Goal: Task Accomplishment & Management: Manage account settings

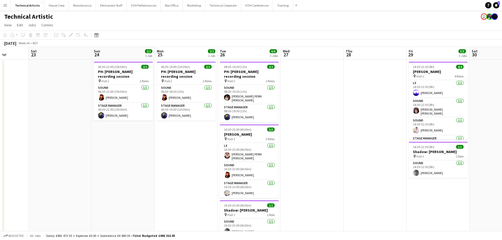
drag, startPoint x: 399, startPoint y: 145, endPoint x: 113, endPoint y: 104, distance: 289.1
click at [113, 104] on app-calendar-viewport "Tue 19 Wed 20 Thu 21 Fri 22 Sat 23 Sun 24 2/2 1 Job Mon 25 2/2 1 Job Tue 26 6/6…" at bounding box center [251, 148] width 502 height 203
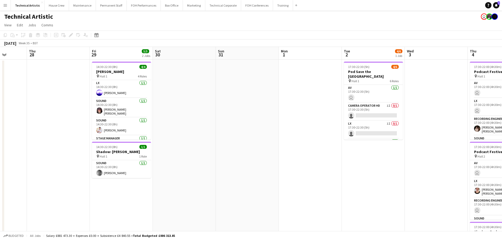
drag, startPoint x: 361, startPoint y: 133, endPoint x: 19, endPoint y: 61, distance: 349.1
click at [19, 61] on app-calendar-viewport "Mon 25 2/2 1 Job Tue 26 6/6 3 Jobs Wed 27 Thu 28 Fri 29 5/5 2 Jobs Sat 30 Sun 3…" at bounding box center [251, 160] width 502 height 227
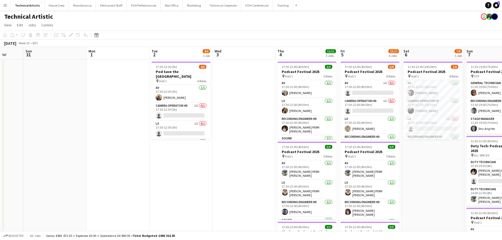
drag, startPoint x: 341, startPoint y: 161, endPoint x: 171, endPoint y: 143, distance: 171.4
click at [175, 144] on app-calendar-viewport "Wed 27 Thu 28 Fri 29 5/5 2 Jobs Sat 30 Sun 31 Mon 1 Tue 2 4/6 1 Job Wed 3 Thu 4…" at bounding box center [251, 213] width 502 height 332
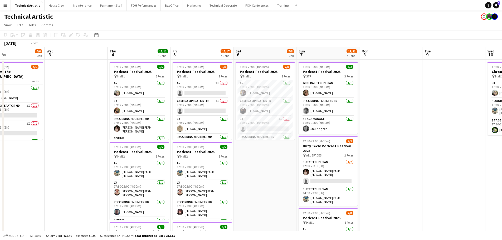
drag, startPoint x: 256, startPoint y: 145, endPoint x: 251, endPoint y: 143, distance: 5.2
click at [251, 143] on app-calendar-viewport "Fri 29 5/5 2 Jobs Sat 30 Sun 31 Mon 1 Tue 2 4/6 1 Job Wed 3 Thu 4 11/11 3 Jobs …" at bounding box center [251, 213] width 502 height 332
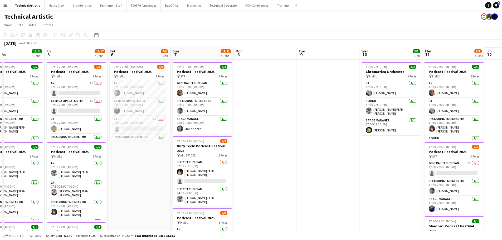
scroll to position [0, 144]
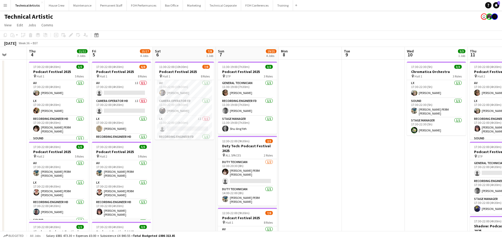
drag, startPoint x: 417, startPoint y: 153, endPoint x: 151, endPoint y: 119, distance: 268.5
click at [151, 119] on app-calendar-viewport "Sun 31 Mon 1 Tue 2 4/6 1 Job Wed 3 Thu 4 11/11 3 Jobs Fri 5 15/17 4 Jobs Sat 6 …" at bounding box center [251, 213] width 502 height 332
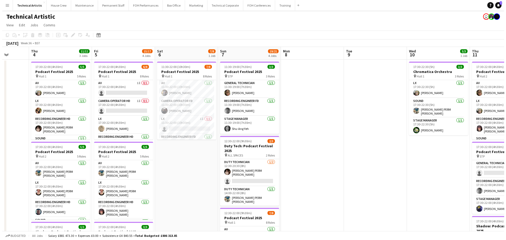
scroll to position [0, 159]
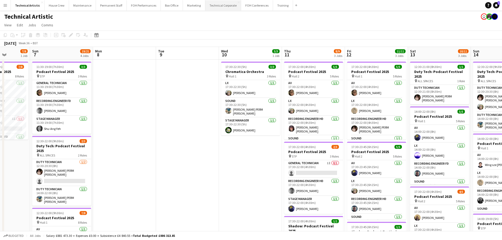
click at [221, 8] on button "Technical Corporate Close" at bounding box center [223, 5] width 36 height 10
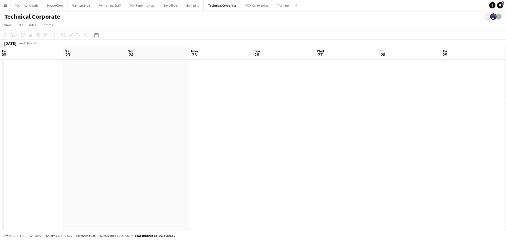
drag, startPoint x: 371, startPoint y: 108, endPoint x: 56, endPoint y: 45, distance: 320.8
click at [56, 45] on app-calendar "Copy Paste Paste Ctrl+V Paste with crew Ctrl+Shift+V Paste linked Job [GEOGRAPH…" at bounding box center [253, 131] width 506 height 201
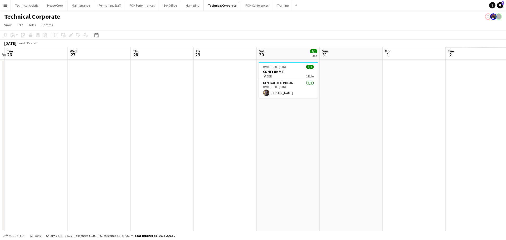
drag, startPoint x: 211, startPoint y: 71, endPoint x: 129, endPoint y: 59, distance: 82.9
click at [129, 59] on app-calendar-viewport "Sat 23 Sun 24 Mon 25 Tue 26 Wed 27 Thu 28 Fri 29 Sat 30 1/1 1 Job Sun 31 Mon 1 …" at bounding box center [253, 139] width 506 height 184
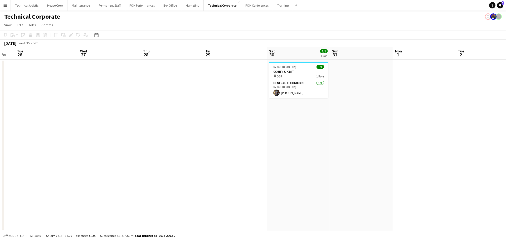
drag, startPoint x: 361, startPoint y: 111, endPoint x: 118, endPoint y: 54, distance: 249.6
click at [116, 54] on app-calendar-viewport "Sat 23 Sun 24 Mon 25 Tue 26 Wed 27 Thu 28 Fri 29 Sat 30 1/1 1 Job Sun 31 Mon 1 …" at bounding box center [253, 139] width 506 height 184
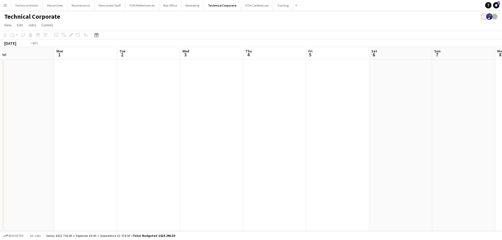
drag, startPoint x: 244, startPoint y: 87, endPoint x: 140, endPoint y: 62, distance: 106.9
click at [99, 53] on app-calendar-viewport "Fri 29 Sat 30 1/1 1 Job Sun 31 Mon 1 Tue 2 Wed 3 Thu 4 Fri 5 Sat 6 Sun 7 Mon 8 …" at bounding box center [251, 139] width 502 height 184
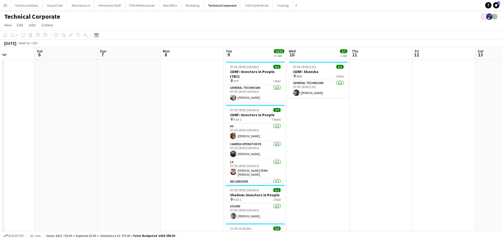
drag, startPoint x: 173, startPoint y: 76, endPoint x: 131, endPoint y: 70, distance: 42.5
click at [131, 70] on app-calendar-viewport "Wed 3 Thu 4 Fri 5 Sat 6 Sun 7 Mon 8 Tue 9 12/12 4 Jobs Wed 10 1/1 1 Job Thu 11 …" at bounding box center [251, 179] width 502 height 265
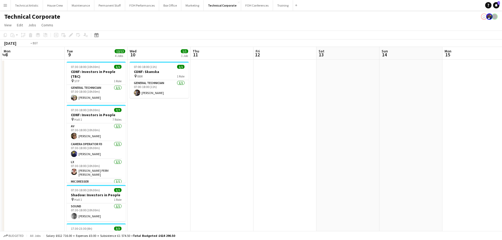
drag, startPoint x: 377, startPoint y: 150, endPoint x: 187, endPoint y: 101, distance: 195.5
click at [170, 103] on app-calendar-viewport "Fri 5 Sat 6 Sun 7 Mon 8 Tue 9 12/12 4 Jobs Wed 10 1/1 1 Job Thu 11 Fri 12 Sat 1…" at bounding box center [251, 179] width 502 height 265
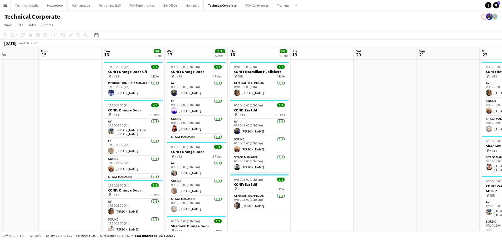
drag, startPoint x: 376, startPoint y: 130, endPoint x: 317, endPoint y: 113, distance: 61.7
click at [144, 86] on app-calendar-viewport "Thu 11 Fri 12 Sat 13 Sun 14 Mon 15 Tue 16 8/8 3 Jobs Wed 17 11/11 5 Jobs Thu 18…" at bounding box center [251, 203] width 502 height 313
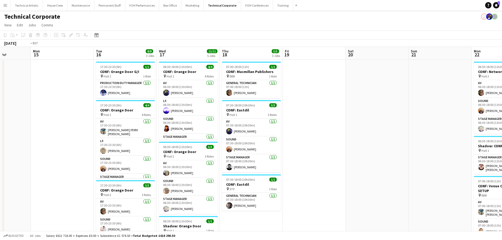
drag, startPoint x: 144, startPoint y: 77, endPoint x: 68, endPoint y: 64, distance: 77.1
click at [68, 64] on app-calendar-viewport "Fri 12 Sat 13 Sun 14 Mon 15 Tue 16 8/8 3 Jobs Wed 17 11/11 5 Jobs Thu 18 5/5 3 …" at bounding box center [251, 206] width 502 height 319
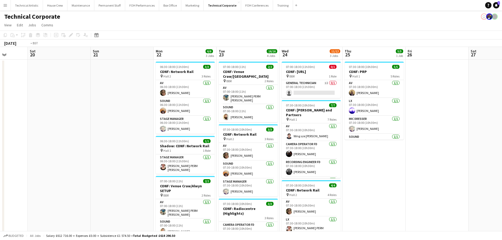
drag, startPoint x: 333, startPoint y: 99, endPoint x: 64, endPoint y: 50, distance: 274.2
click at [64, 51] on app-calendar-viewport "Tue 16 8/8 3 Jobs Wed 17 11/11 5 Jobs Thu 18 5/5 3 Jobs Fri 19 Sat 20 Sun 21 Mo…" at bounding box center [251, 206] width 502 height 319
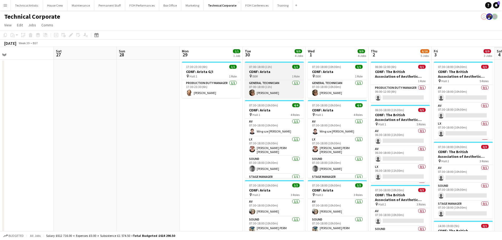
drag, startPoint x: 207, startPoint y: 92, endPoint x: 156, endPoint y: 76, distance: 53.6
click at [116, 70] on app-calendar-viewport "Tue 23 16/16 4 Jobs Wed 24 11/12 3 Jobs Thu 25 5/5 1 Job Fri 26 Sat 27 Sun 28 M…" at bounding box center [251, 240] width 502 height 386
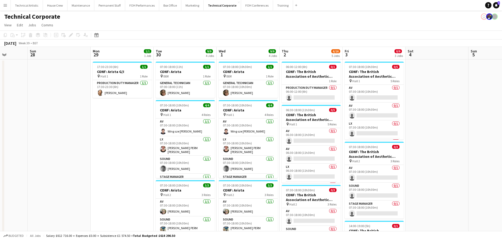
scroll to position [53, 0]
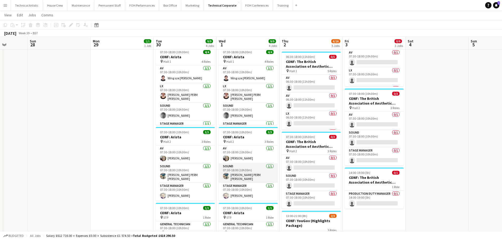
click at [254, 172] on app-card-role "Sound [DATE] 07:30-18:00 (10h30m) [PERSON_NAME] PERM [PERSON_NAME]" at bounding box center [248, 173] width 59 height 20
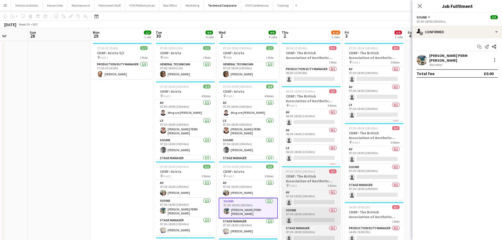
scroll to position [0, 0]
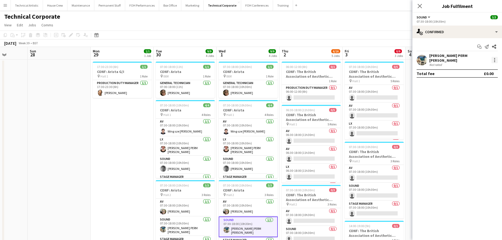
click at [494, 59] on div at bounding box center [495, 60] width 6 height 6
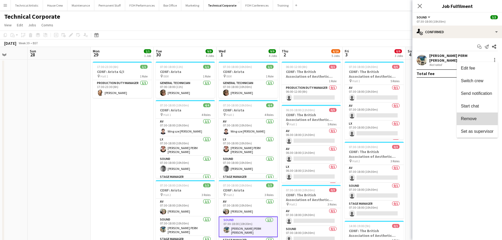
click at [470, 117] on span "Remove" at bounding box center [469, 118] width 16 height 4
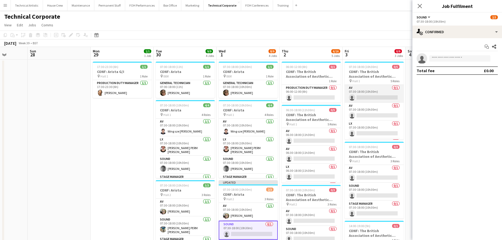
click at [374, 96] on app-card-role "AV 0/1 07:30-18:00 (10h30m) single-neutral-actions" at bounding box center [374, 94] width 59 height 18
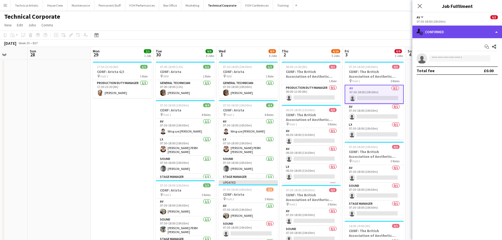
click at [461, 36] on div "single-neutral-actions-check-2 Confirmed" at bounding box center [457, 32] width 90 height 13
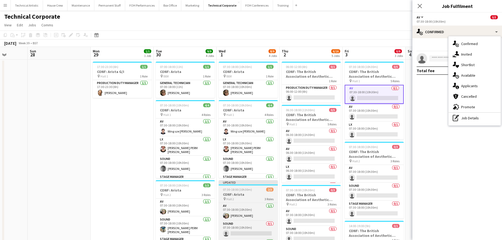
click at [248, 193] on h3 "CONF: Arista" at bounding box center [248, 194] width 59 height 5
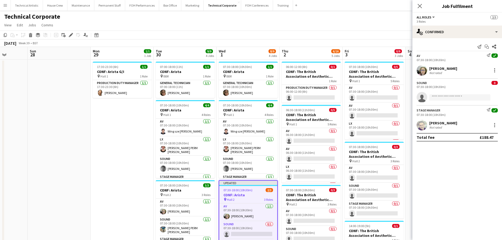
click at [324, 23] on app-page-menu "View Day view expanded Day view collapsed Month view Date picker Jump to [DATE]…" at bounding box center [251, 26] width 502 height 10
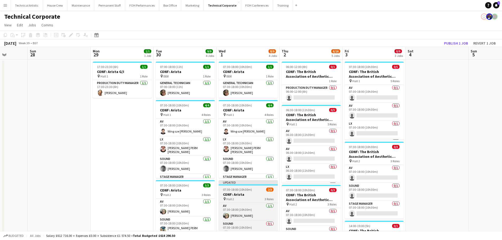
click at [246, 192] on app-job-card "Updated 07:30-18:00 (10h30m) 2/3 CONF: Arista pin Hall 2 3 Roles AV [DATE] 07:3…" at bounding box center [248, 218] width 59 height 76
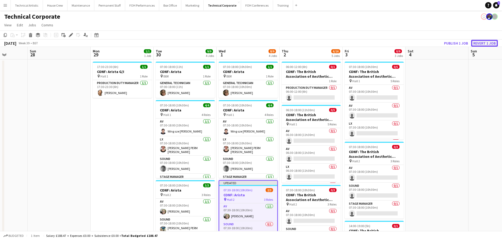
click at [487, 42] on button "Revert 1 job" at bounding box center [484, 43] width 27 height 7
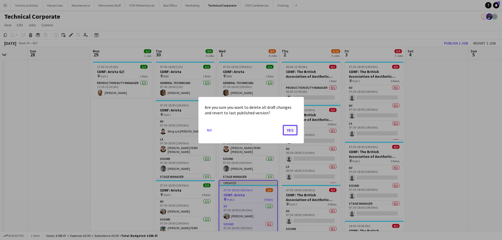
click at [291, 131] on button "Yes" at bounding box center [290, 130] width 15 height 11
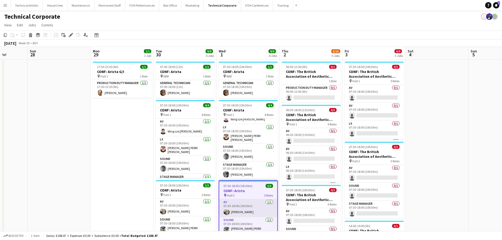
scroll to position [26, 0]
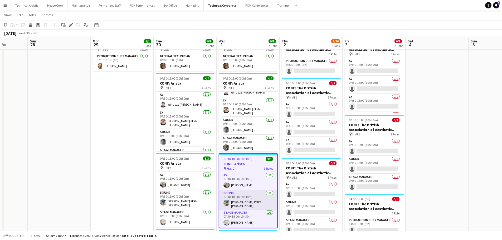
click at [245, 201] on app-card-role "Sound [DATE] 07:30-18:00 (10h30m) [PERSON_NAME] PERM [PERSON_NAME]" at bounding box center [248, 200] width 58 height 20
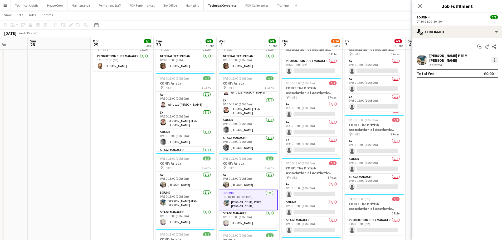
click at [493, 60] on div at bounding box center [495, 60] width 6 height 6
click at [477, 81] on span "Switch crew" at bounding box center [472, 81] width 22 height 4
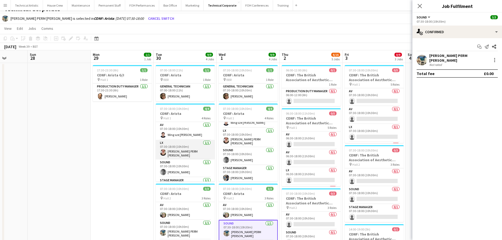
scroll to position [0, 0]
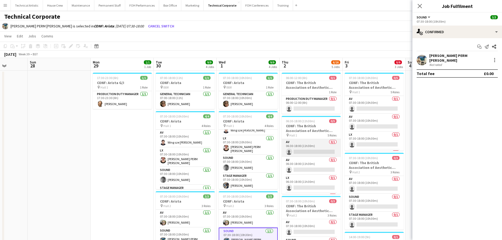
click at [316, 150] on app-card-role "AV 0/1 06:30-18:00 (11h30m) single-neutral-actions" at bounding box center [311, 148] width 59 height 18
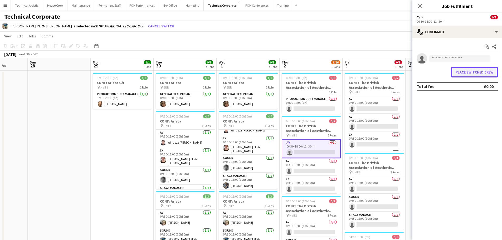
click at [474, 73] on button "Place switched crew" at bounding box center [474, 72] width 47 height 11
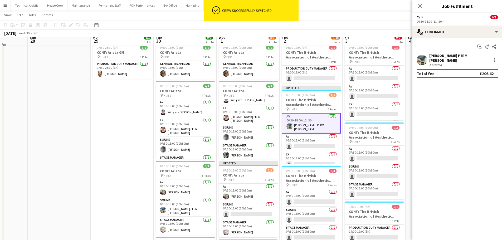
scroll to position [26, 0]
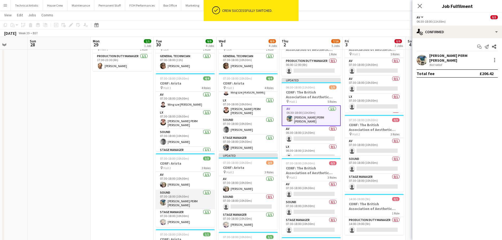
click at [170, 197] on app-card-role "Sound [DATE] 07:30-18:00 (10h30m) [PERSON_NAME] PERM [PERSON_NAME]" at bounding box center [185, 200] width 59 height 20
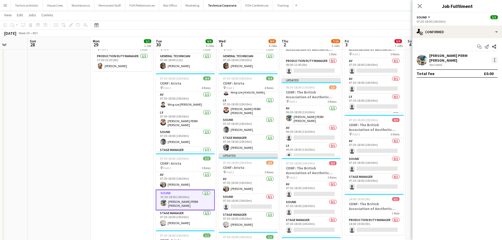
click at [493, 57] on div at bounding box center [495, 60] width 6 height 6
click at [477, 85] on button "Switch crew" at bounding box center [477, 81] width 41 height 13
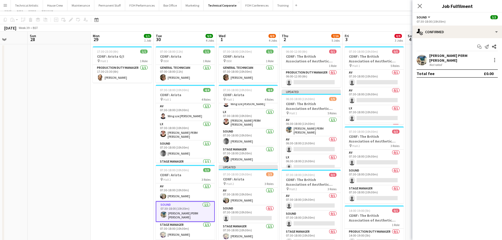
scroll to position [0, 0]
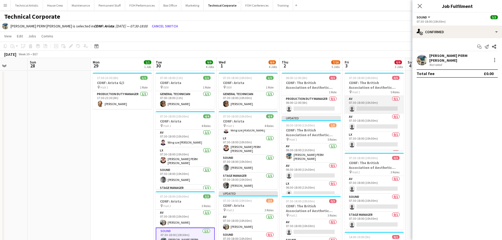
click at [376, 110] on app-card-role "AV 0/1 07:30-18:00 (10h30m) single-neutral-actions" at bounding box center [374, 105] width 59 height 18
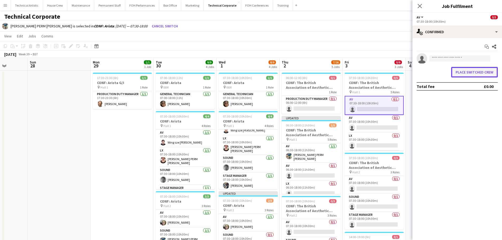
click at [470, 73] on button "Place switched crew" at bounding box center [474, 72] width 47 height 11
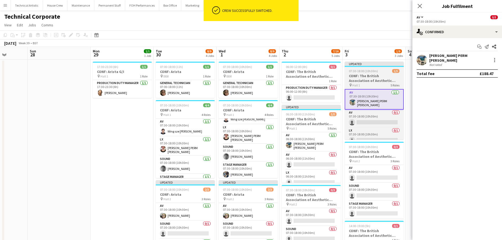
click at [366, 77] on h3 "CONF: The British Association of Aesthetic Plastic Surgeons" at bounding box center [374, 78] width 59 height 9
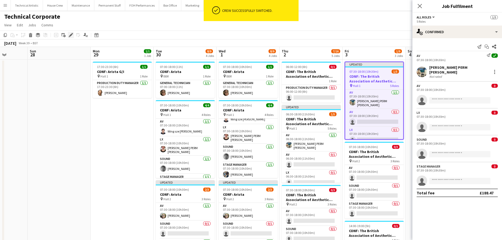
click at [69, 35] on icon "Edit" at bounding box center [71, 35] width 4 height 4
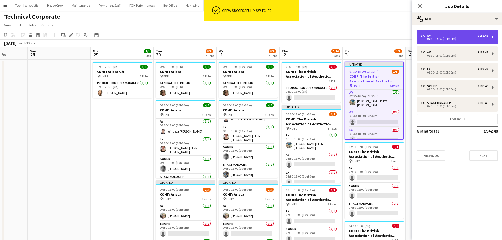
click at [440, 42] on div "1 x AV £188.48 07:30-18:00 (10h30m)" at bounding box center [457, 37] width 81 height 15
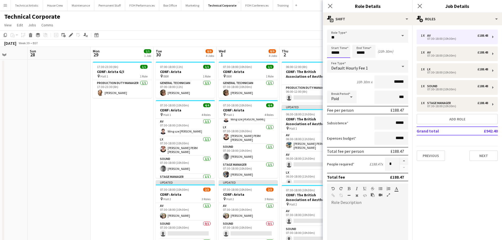
click at [341, 50] on input "*****" at bounding box center [338, 51] width 23 height 13
click at [344, 45] on input "*****" at bounding box center [338, 51] width 23 height 13
type input "*****"
click at [344, 44] on div at bounding box center [344, 42] width 11 height 5
click at [293, 35] on app-toolbar "Copy Paste Paste Ctrl+V Paste with crew Ctrl+Shift+V Paste linked Job [GEOGRAPH…" at bounding box center [251, 35] width 502 height 9
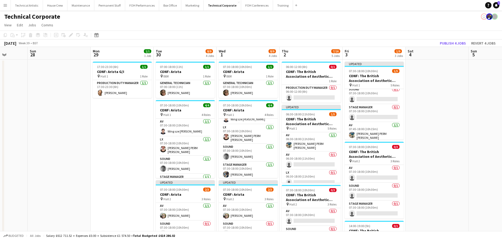
scroll to position [39, 0]
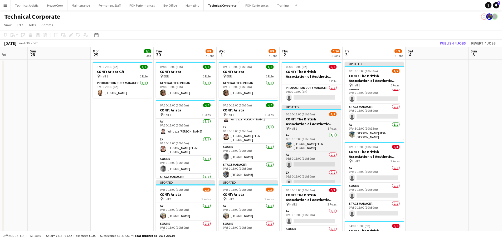
click at [320, 118] on h3 "CONF: The British Association of Aesthetic Plastic Surgeons" at bounding box center [311, 121] width 59 height 9
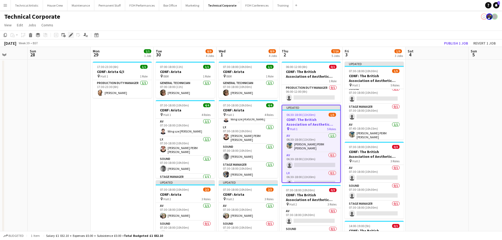
click at [69, 36] on icon at bounding box center [69, 36] width 1 height 1
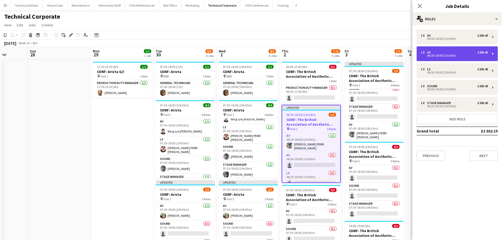
click at [446, 48] on div "1 x AV £206.43 06:30-18:00 (11h30m)" at bounding box center [457, 53] width 81 height 15
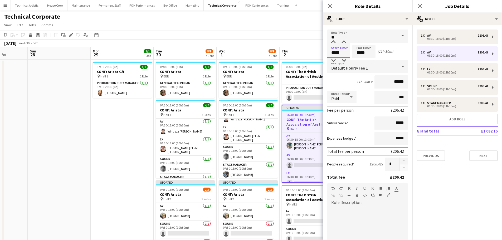
click at [343, 52] on input "*****" at bounding box center [338, 51] width 23 height 13
type input "*****"
click at [346, 42] on div at bounding box center [344, 42] width 11 height 5
click at [292, 40] on div "[DATE] Week 39 • BST Publish 1 job Revert 1 job" at bounding box center [251, 43] width 502 height 7
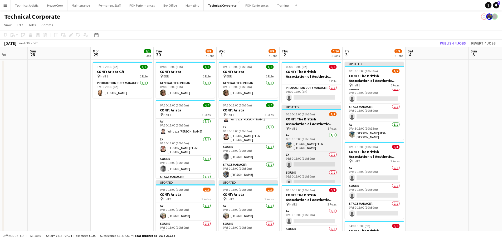
click at [305, 118] on h3 "CONF: The British Association of Aesthetic Plastic Surgeons" at bounding box center [311, 121] width 59 height 9
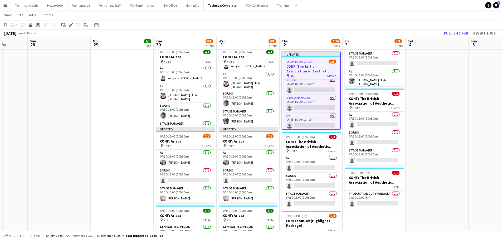
scroll to position [0, 0]
click at [69, 24] on icon "Edit" at bounding box center [71, 25] width 4 height 4
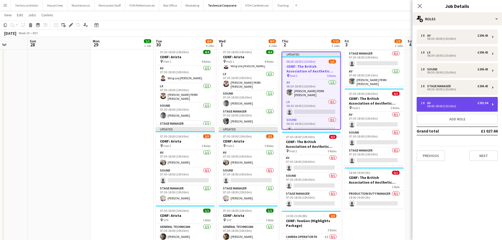
click at [443, 101] on div "1 x AV £201.94" at bounding box center [454, 103] width 67 height 4
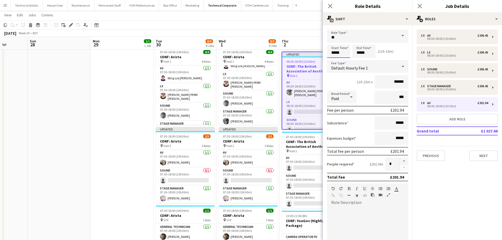
click at [343, 55] on input "*****" at bounding box center [338, 51] width 23 height 13
type input "*****"
click at [342, 62] on div at bounding box center [344, 60] width 11 height 5
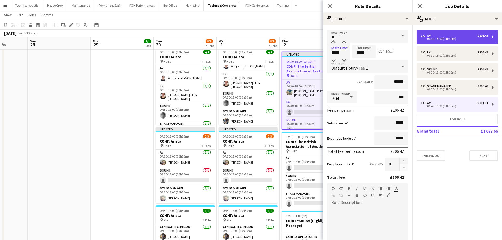
click at [439, 38] on div "06:30-18:00 (11h30m)" at bounding box center [454, 38] width 67 height 3
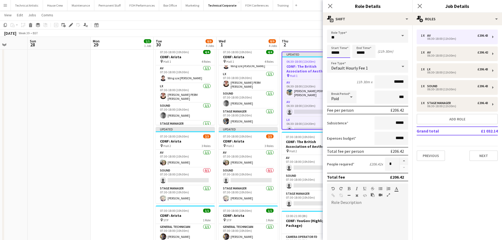
click at [343, 55] on input "*****" at bounding box center [338, 51] width 23 height 13
click at [388, 68] on div "Default Hourly Fee 1" at bounding box center [362, 66] width 71 height 13
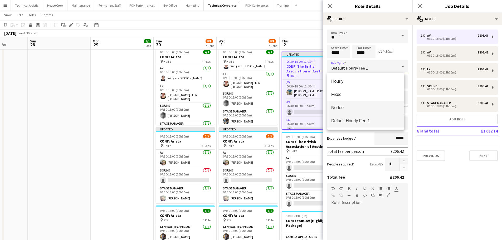
click at [360, 106] on span "No fee" at bounding box center [365, 107] width 69 height 5
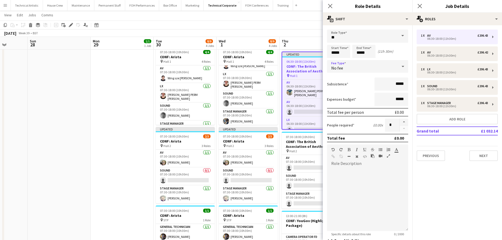
click at [293, 28] on app-toolbar "Copy Paste Paste Ctrl+V Paste with crew Ctrl+Shift+V Paste linked Job [GEOGRAPH…" at bounding box center [251, 25] width 502 height 9
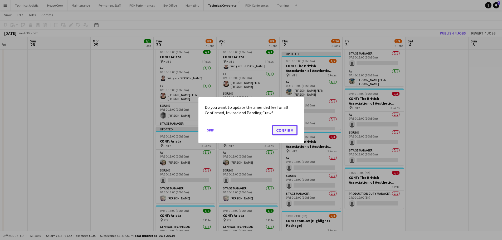
click at [280, 132] on button "Confirm" at bounding box center [284, 130] width 25 height 11
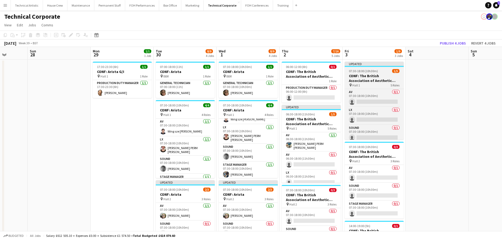
click at [372, 74] on h3 "CONF: The British Association of Aesthetic Plastic Surgeons" at bounding box center [374, 78] width 59 height 9
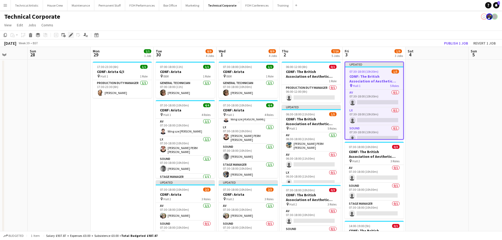
click at [71, 37] on icon "Edit" at bounding box center [71, 35] width 4 height 4
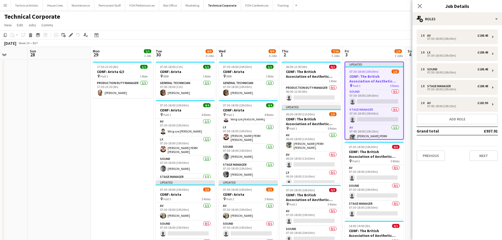
scroll to position [40, 0]
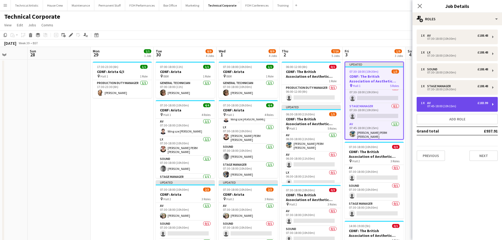
click at [442, 105] on div "07:45-18:00 (10h15m)" at bounding box center [454, 106] width 67 height 3
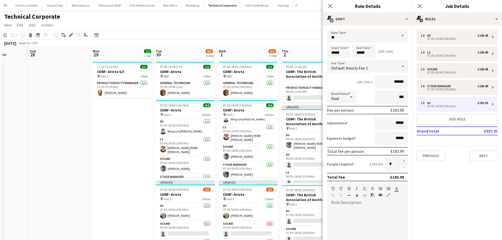
click at [357, 72] on div "Default Hourly Fee 1" at bounding box center [362, 66] width 71 height 13
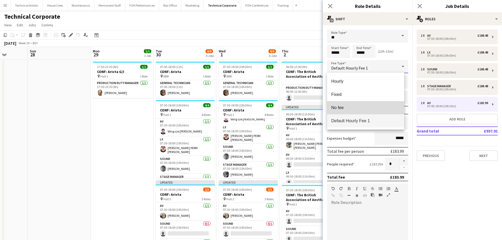
click at [348, 106] on span "No fee" at bounding box center [365, 107] width 69 height 5
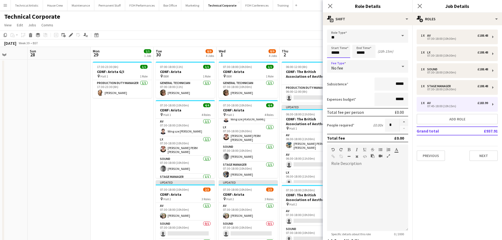
click at [342, 52] on input "*****" at bounding box center [338, 51] width 23 height 13
type input "*****"
click at [343, 59] on div at bounding box center [344, 60] width 11 height 5
click at [297, 36] on app-toolbar "Copy Paste Paste Ctrl+V Paste with crew Ctrl+Shift+V Paste linked Job [GEOGRAPH…" at bounding box center [251, 35] width 502 height 9
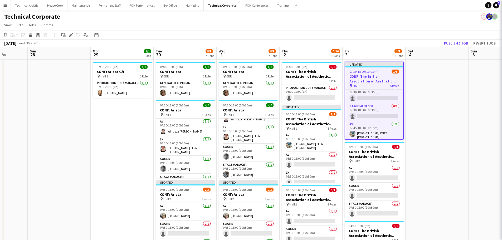
scroll to position [39, 0]
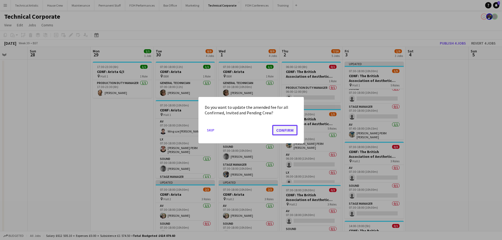
click at [292, 127] on button "Confirm" at bounding box center [284, 130] width 25 height 11
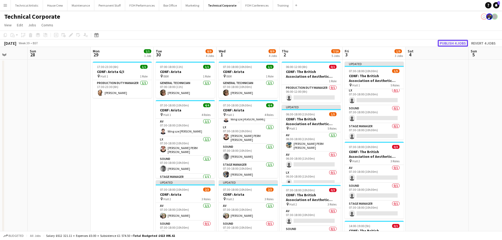
click at [453, 42] on button "Publish 4 jobs" at bounding box center [453, 43] width 30 height 7
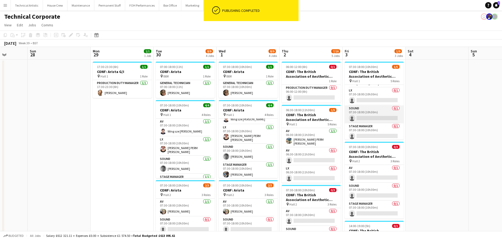
scroll to position [105, 0]
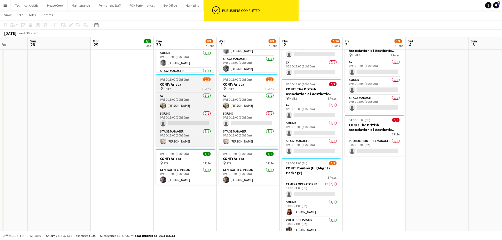
click at [172, 79] on span "07:30-18:00 (10h30m)" at bounding box center [174, 79] width 29 height 4
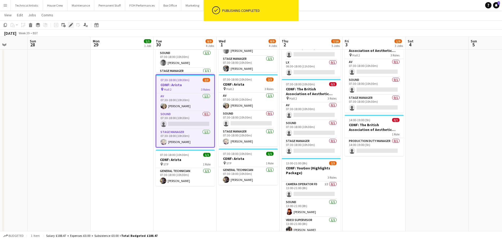
click at [73, 25] on icon "Edit" at bounding box center [71, 25] width 4 height 4
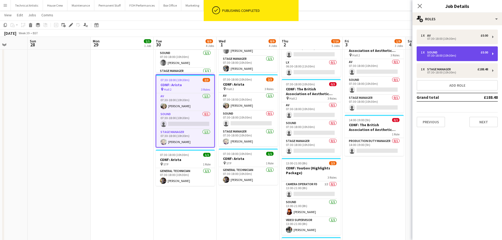
click at [451, 54] on div "07:30-18:00 (10h30m)" at bounding box center [454, 55] width 67 height 3
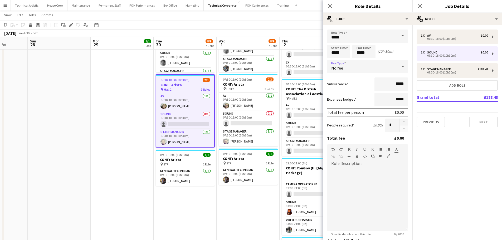
click at [353, 64] on div "No fee" at bounding box center [362, 66] width 71 height 13
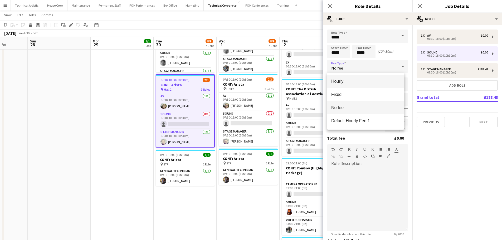
click at [347, 85] on mat-option "Hourly" at bounding box center [365, 81] width 77 height 13
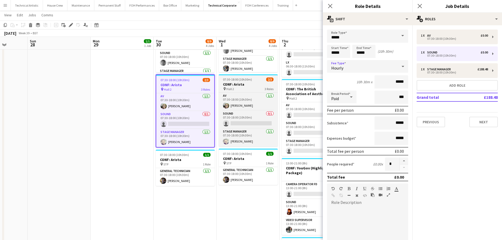
click at [247, 79] on span "07:30-18:00 (10h30m)" at bounding box center [237, 79] width 29 height 4
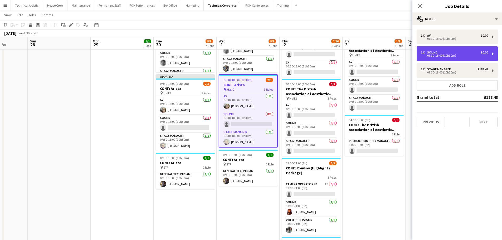
click at [430, 51] on div "Sound" at bounding box center [433, 53] width 12 height 4
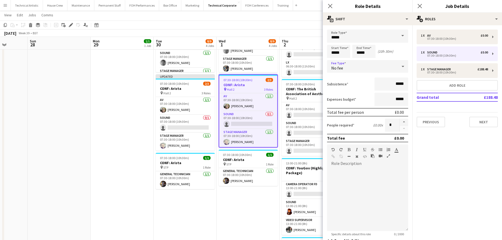
click at [346, 69] on div "No fee" at bounding box center [362, 66] width 71 height 13
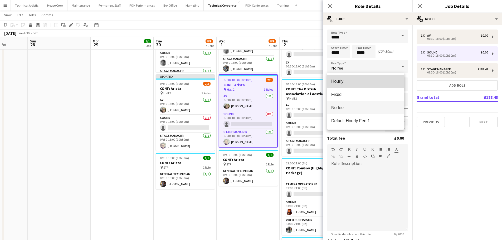
click at [352, 81] on span "Hourly" at bounding box center [365, 81] width 69 height 5
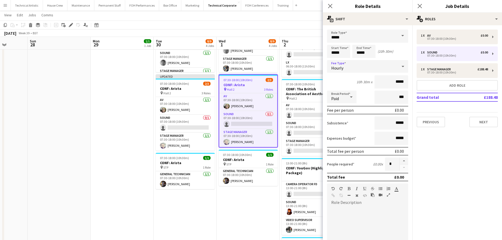
click at [269, 22] on app-toolbar "Copy Paste Paste Ctrl+V Paste with crew Ctrl+Shift+V Paste linked Job [GEOGRAPH…" at bounding box center [251, 25] width 502 height 9
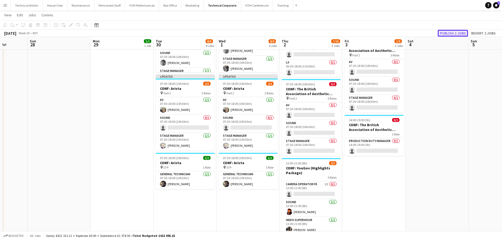
click at [446, 33] on button "Publish 2 jobs" at bounding box center [453, 33] width 30 height 7
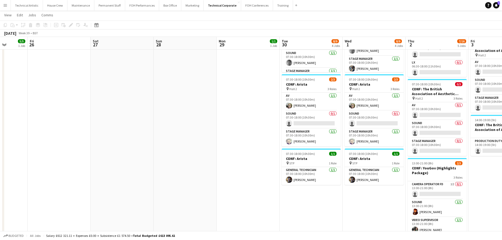
drag, startPoint x: 132, startPoint y: 122, endPoint x: 309, endPoint y: 93, distance: 180.0
click at [373, 115] on app-calendar-viewport "Tue 23 16/16 4 Jobs Wed 24 11/12 3 Jobs Thu 25 5/5 1 Job Fri 26 Sat 27 Sun 28 M…" at bounding box center [251, 121] width 502 height 412
